Goal: Check status: Check status

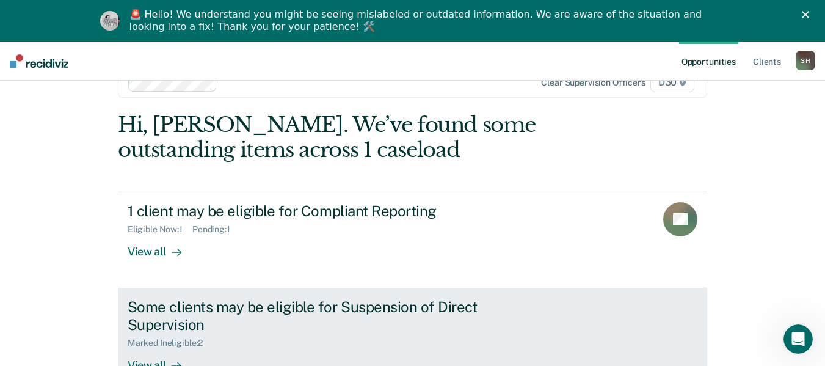
scroll to position [51, 0]
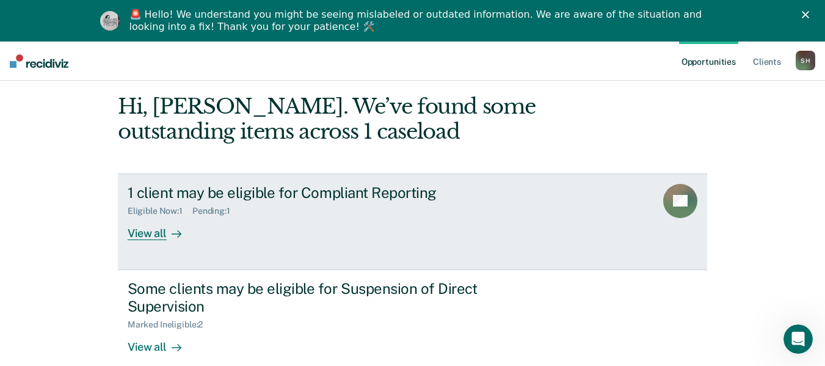
click at [258, 199] on div "1 client may be eligible for Compliant Reporting" at bounding box center [342, 193] width 429 height 18
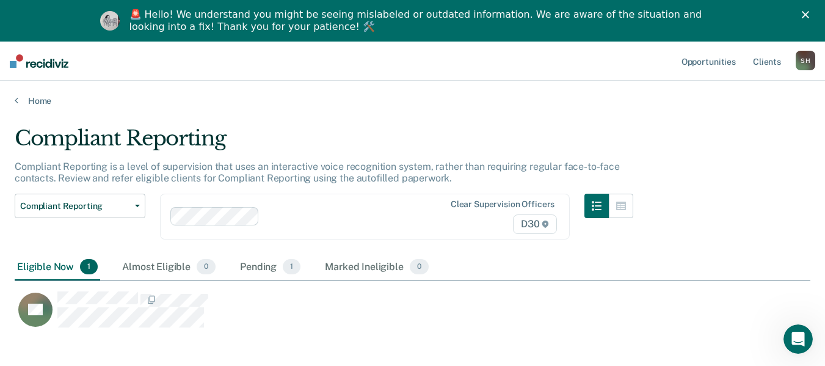
scroll to position [201, 786]
click at [261, 272] on div "Pending 1" at bounding box center [269, 267] width 65 height 27
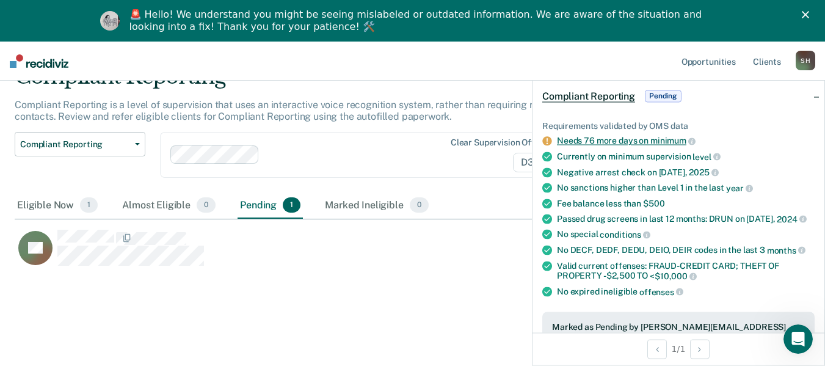
scroll to position [81, 0]
